Goal: Information Seeking & Learning: Learn about a topic

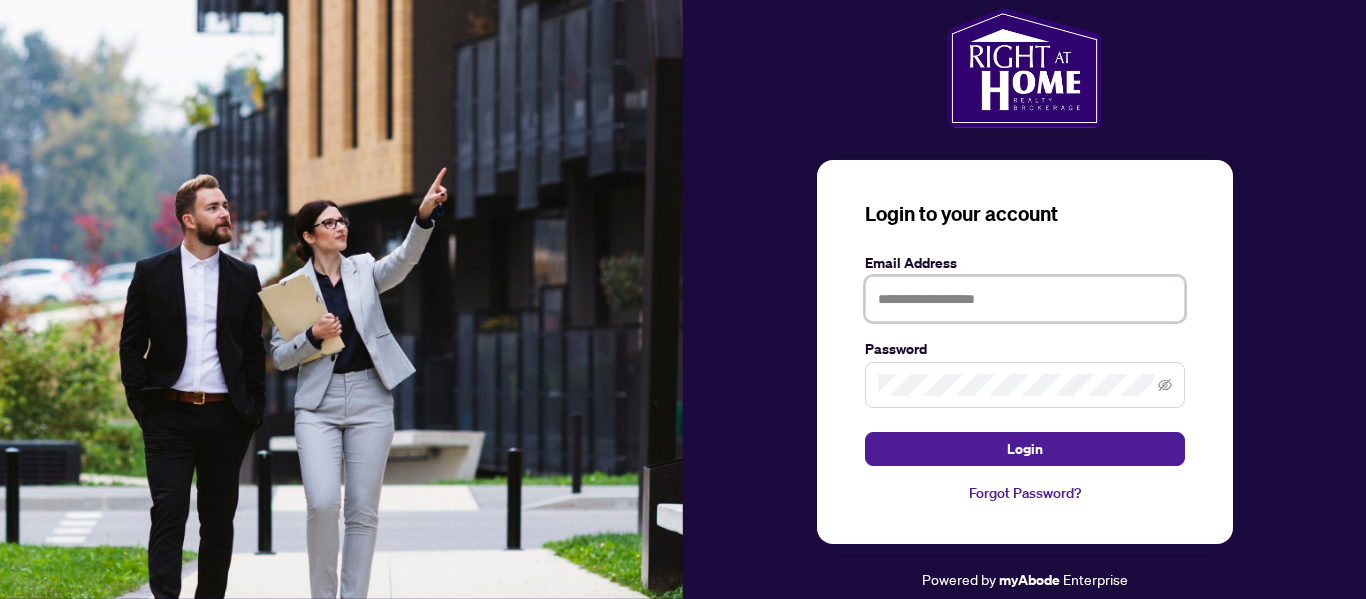
click at [898, 293] on input "text" at bounding box center [1025, 299] width 320 height 46
type input "**********"
click at [1158, 387] on icon "eye-invisible" at bounding box center [1165, 385] width 14 height 14
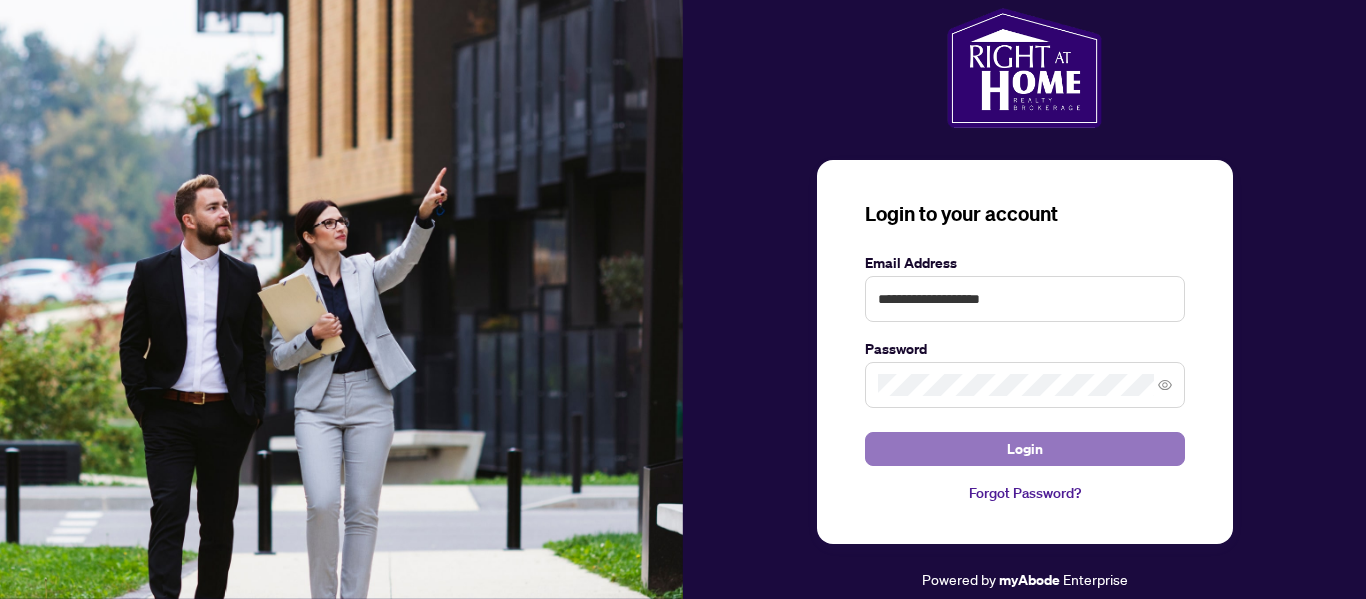
click at [1047, 449] on button "Login" at bounding box center [1025, 449] width 320 height 34
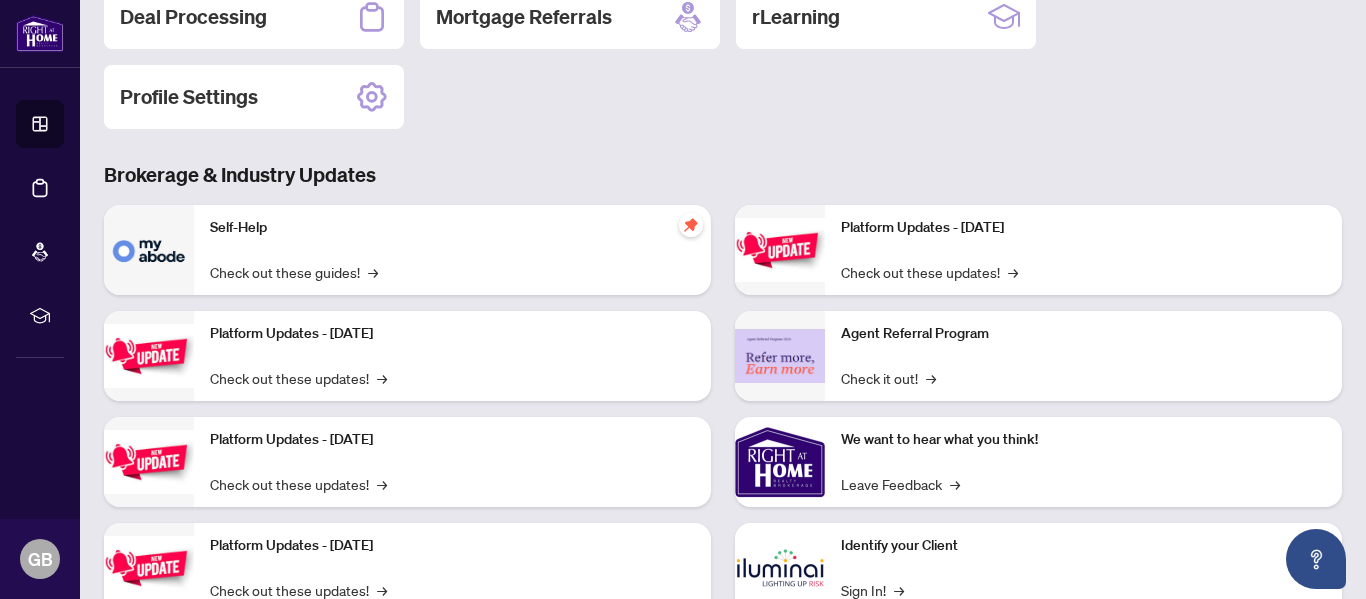
scroll to position [326, 0]
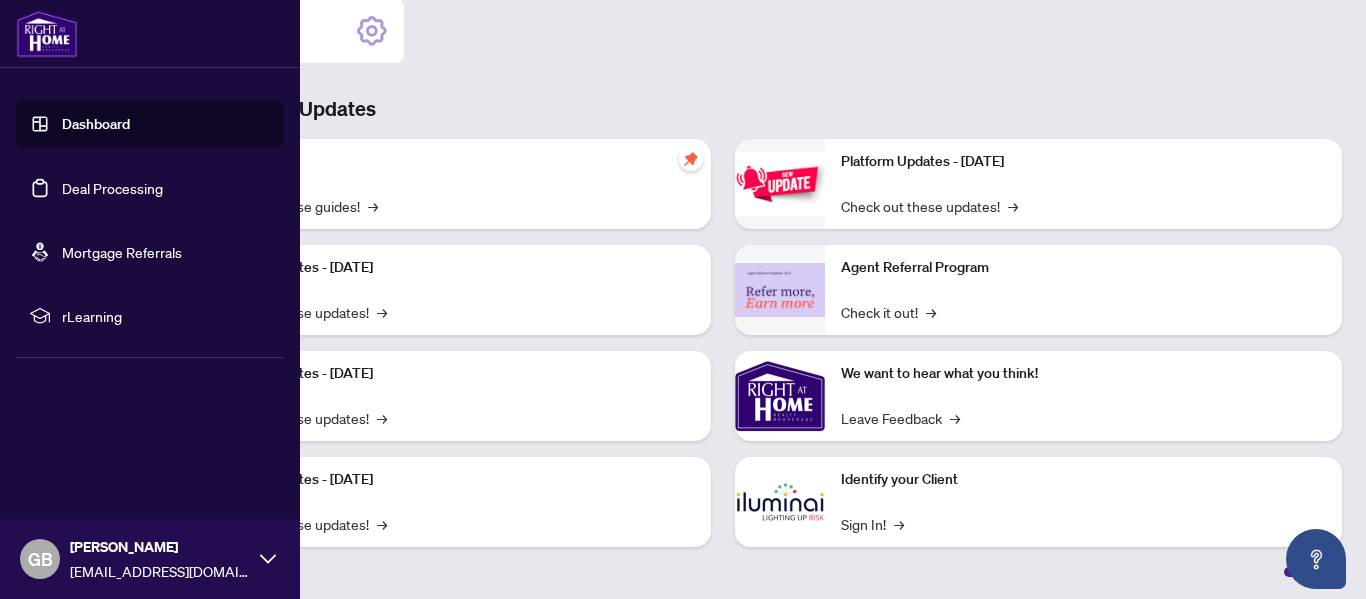
click at [32, 23] on img at bounding box center [47, 34] width 62 height 48
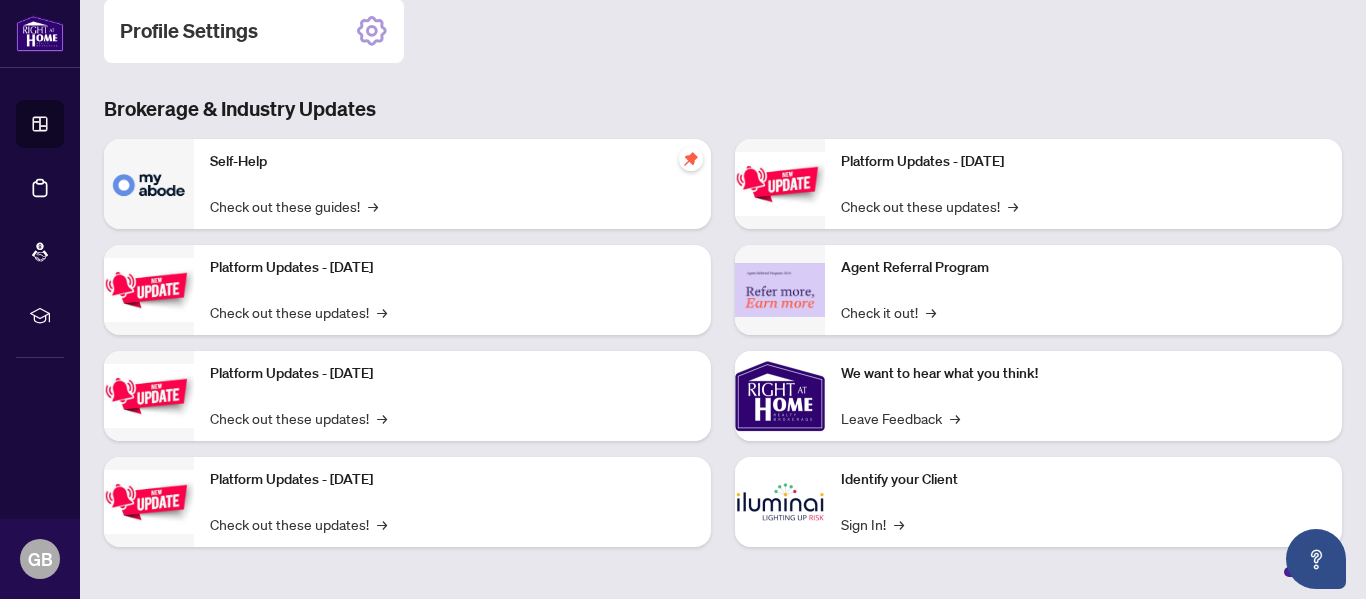
click at [306, 172] on div "Self-Help Check out these guides! →" at bounding box center [452, 184] width 517 height 90
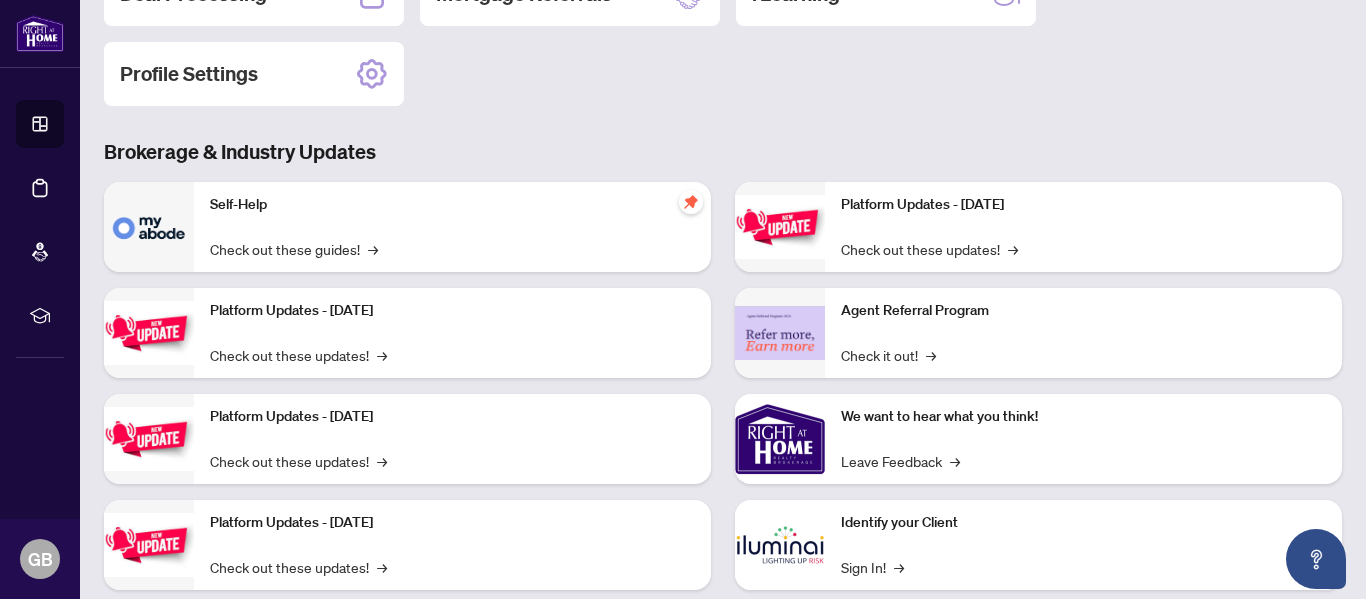
scroll to position [314, 0]
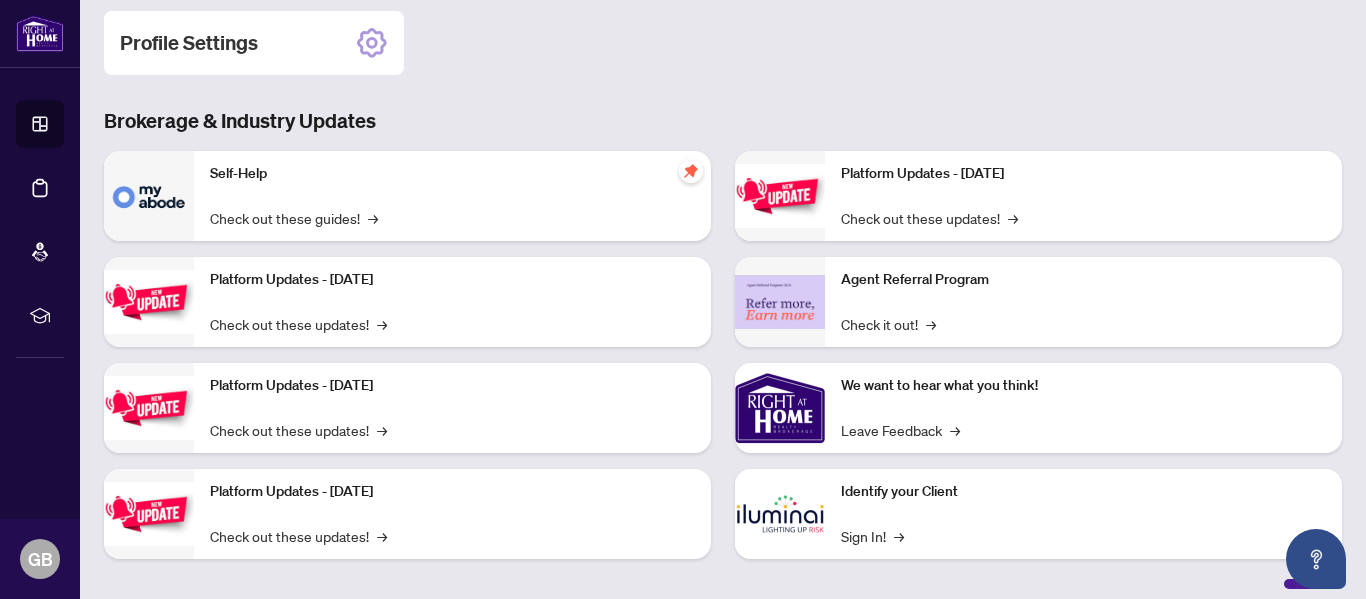
click at [275, 290] on div "Platform Updates - [DATE] Check out these updates! →" at bounding box center [452, 302] width 517 height 90
click at [380, 321] on span "→" at bounding box center [385, 324] width 10 height 22
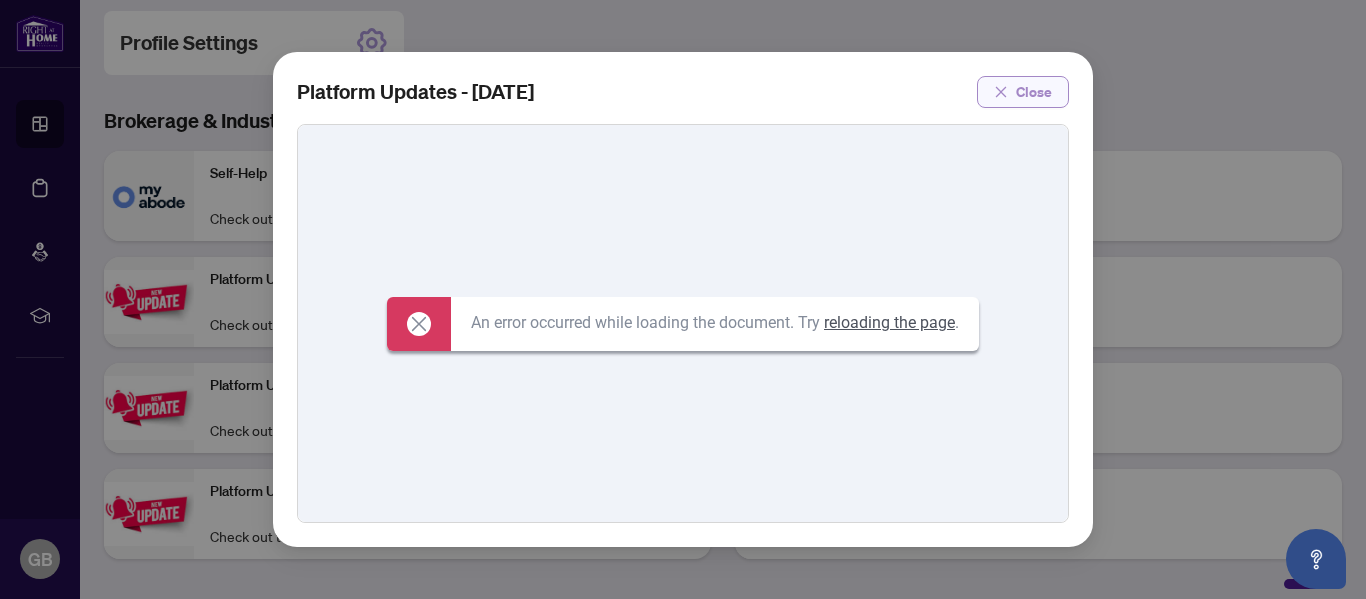
click at [1037, 92] on span "Close" at bounding box center [1034, 92] width 36 height 32
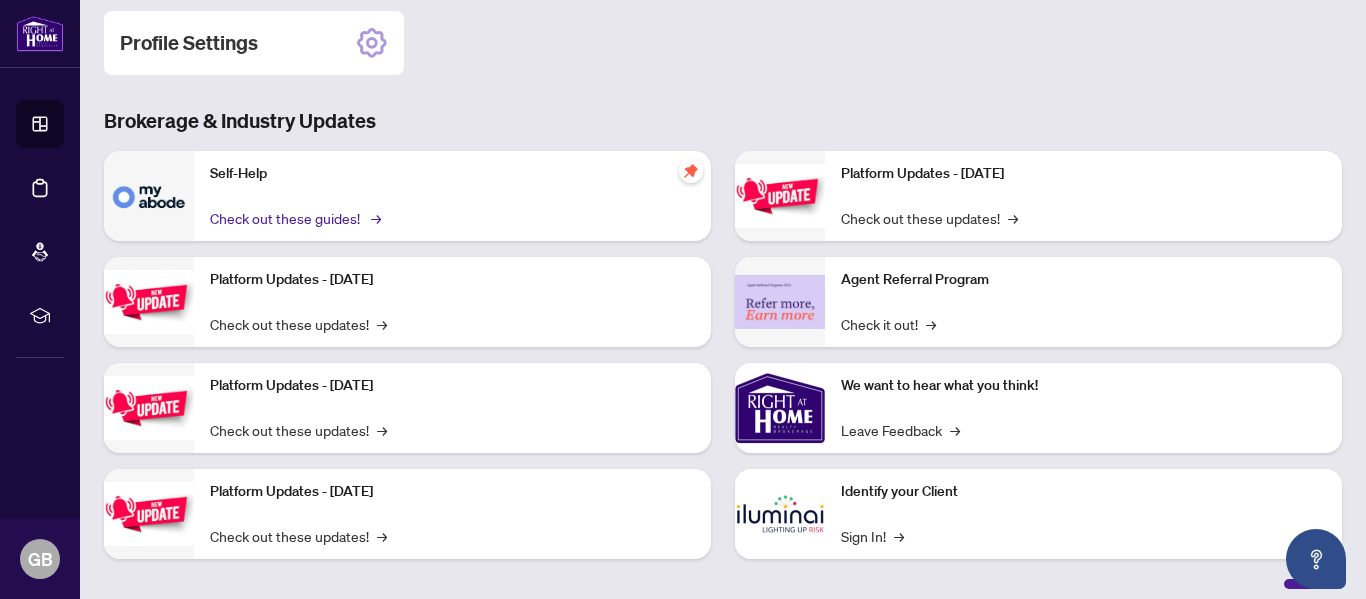
click at [365, 217] on link "Check out these guides! →" at bounding box center [294, 218] width 168 height 22
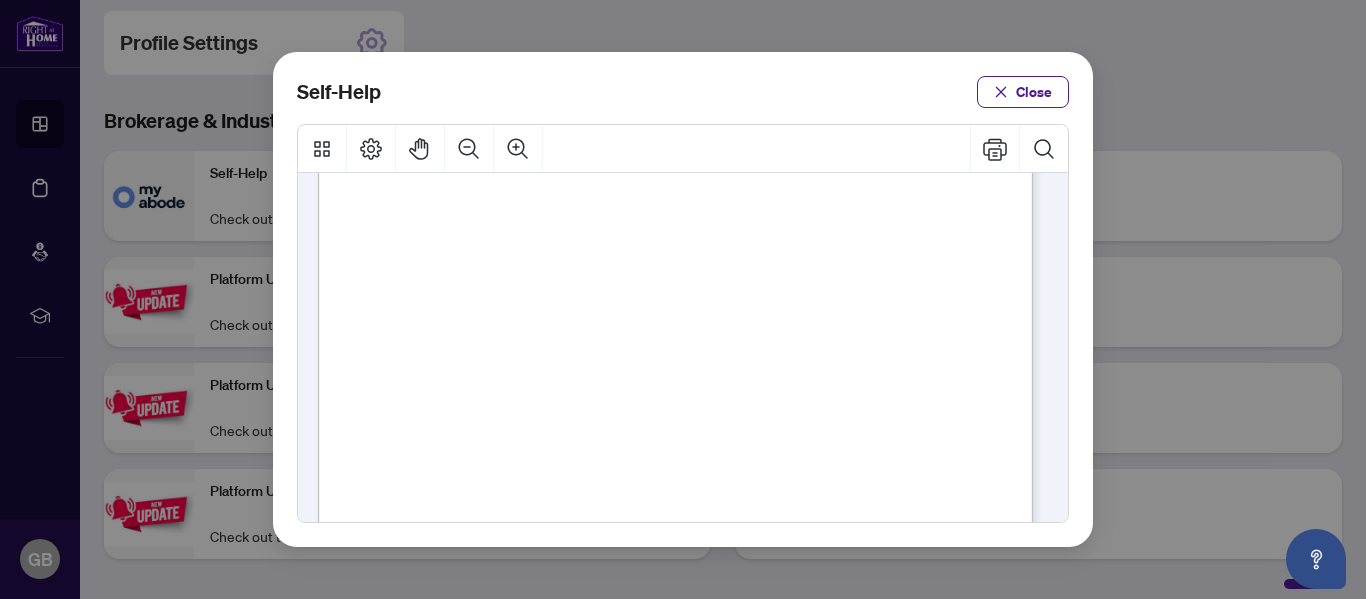
scroll to position [263, 0]
click at [733, 223] on span "PDF" at bounding box center [737, 223] width 27 height 20
click at [739, 234] on span "PDF" at bounding box center [737, 241] width 27 height 20
click at [1038, 93] on span "Close" at bounding box center [1034, 92] width 36 height 32
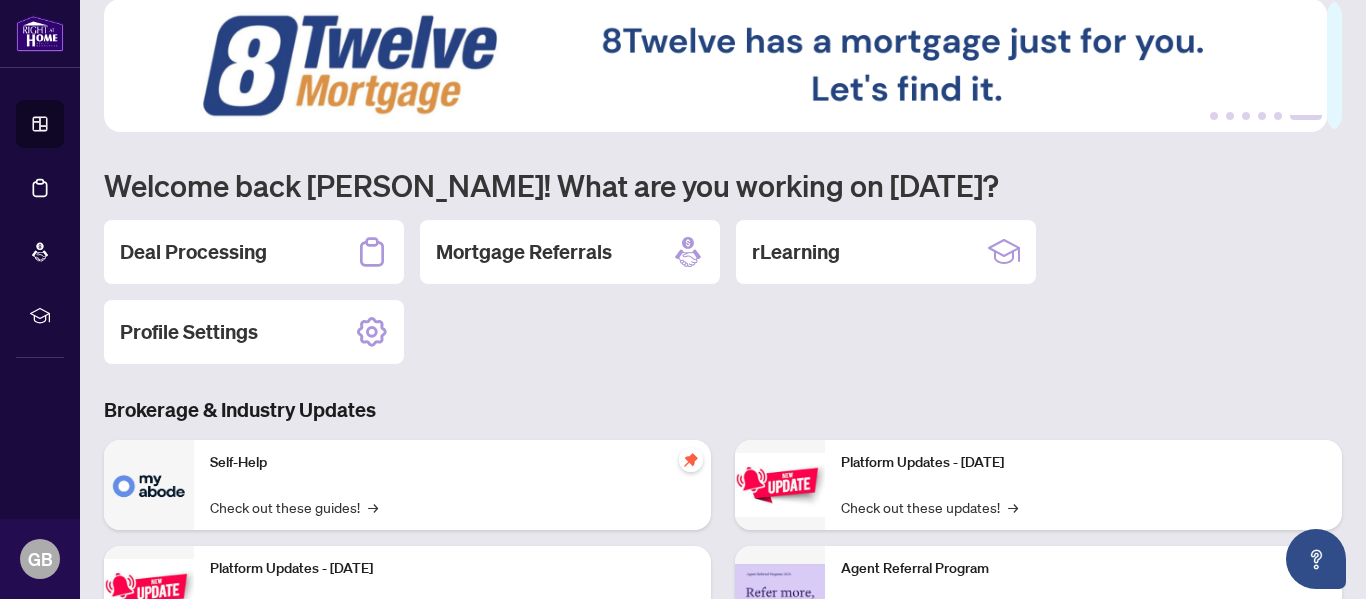
scroll to position [0, 0]
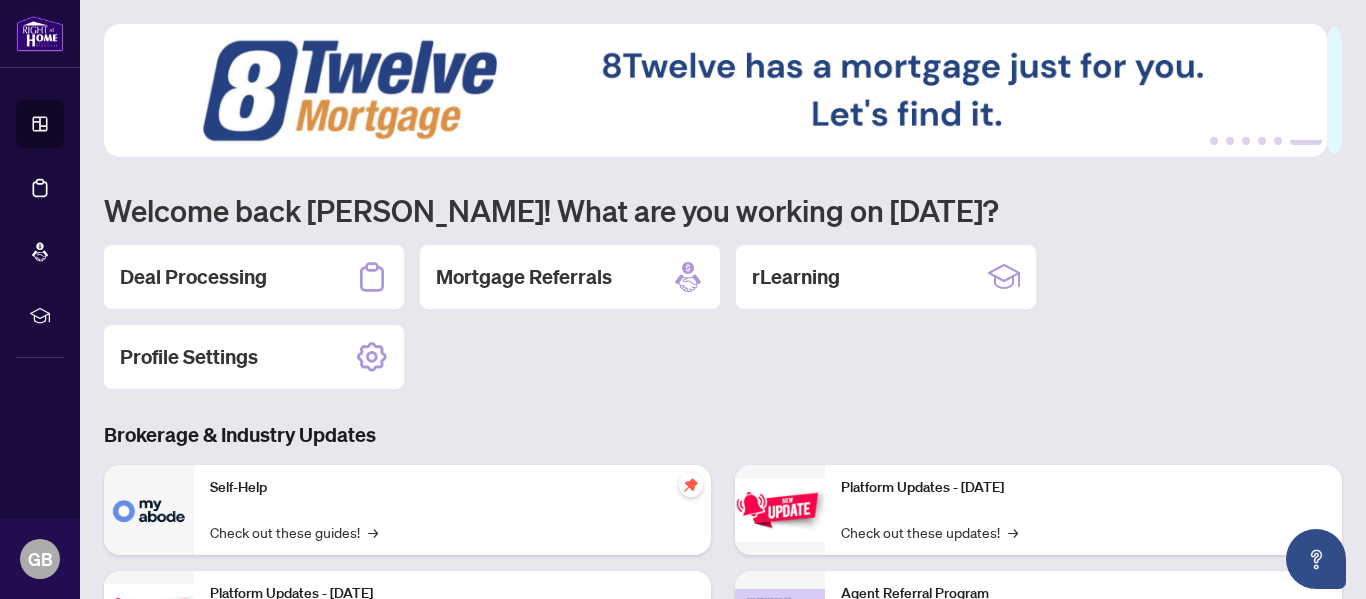
click at [1036, 88] on img at bounding box center [715, 90] width 1223 height 133
